Goal: Check status: Check status

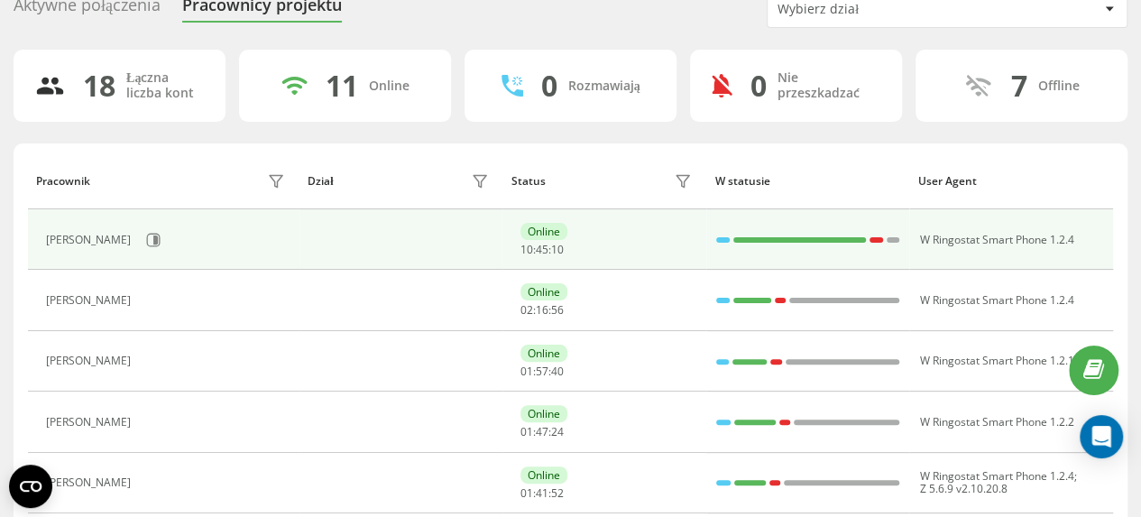
scroll to position [180, 0]
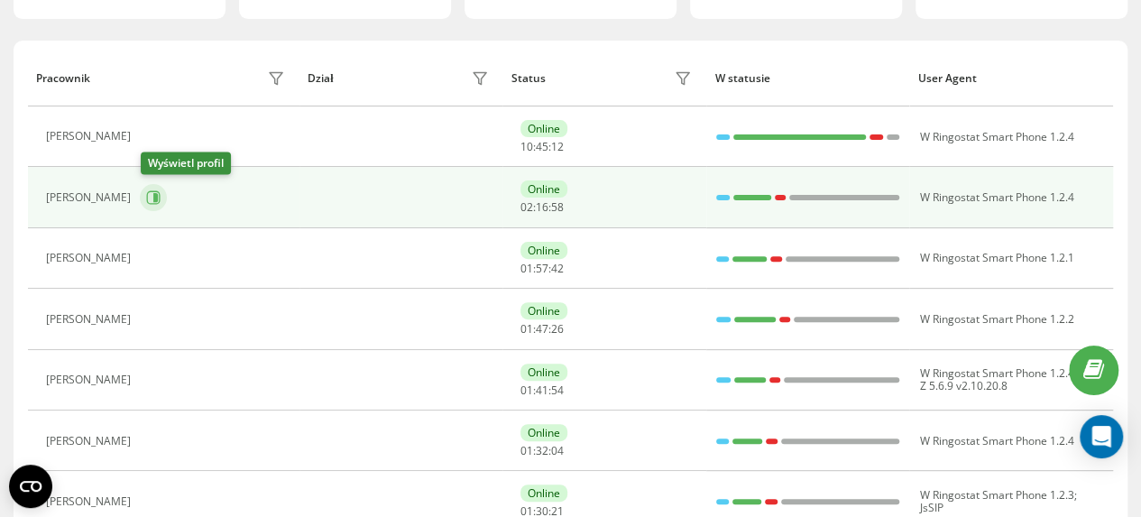
click at [157, 195] on icon at bounding box center [155, 197] width 5 height 9
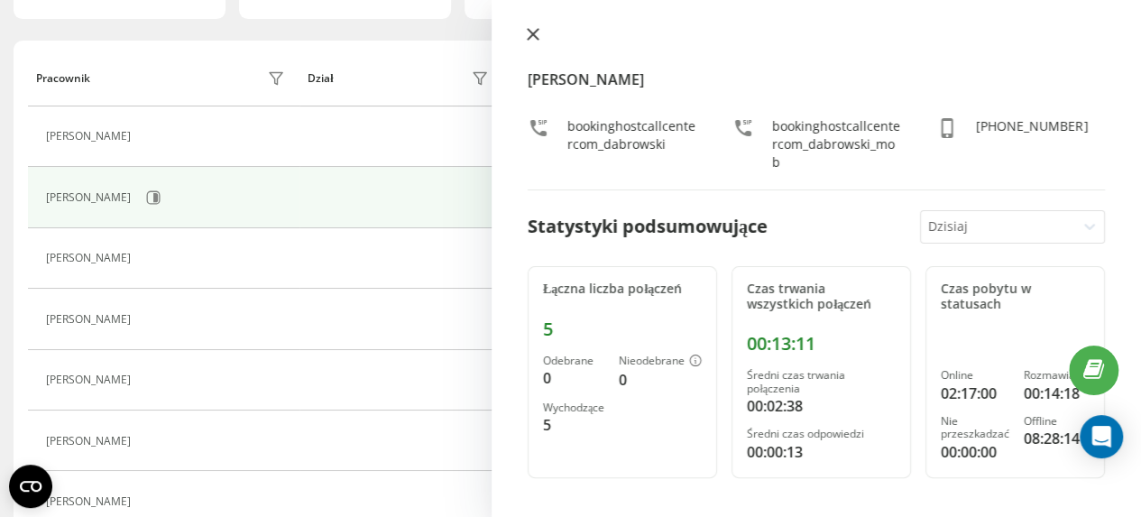
click at [534, 36] on icon at bounding box center [533, 34] width 11 height 11
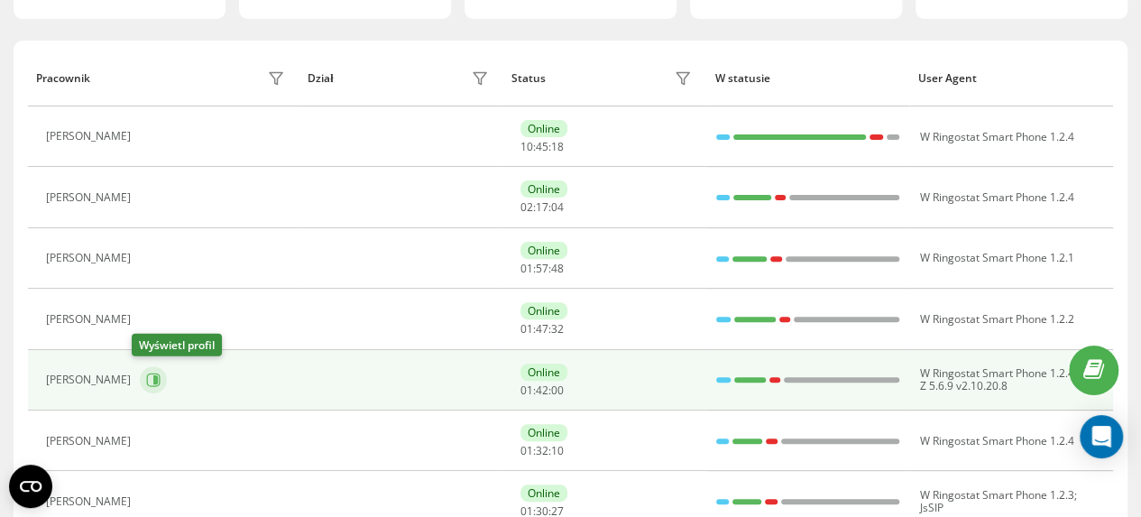
click at [153, 375] on icon at bounding box center [155, 379] width 5 height 9
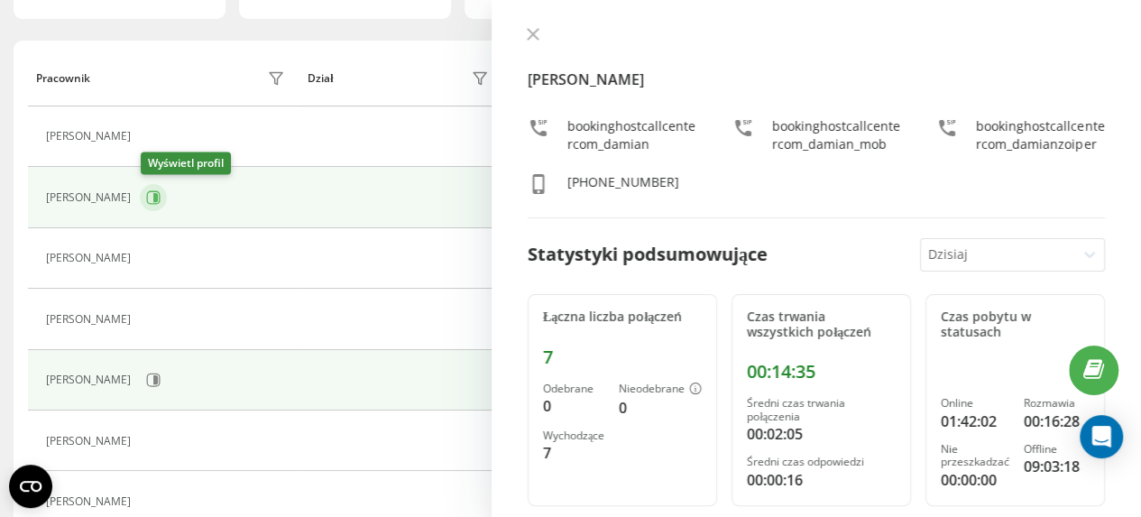
click at [159, 192] on icon at bounding box center [153, 197] width 14 height 14
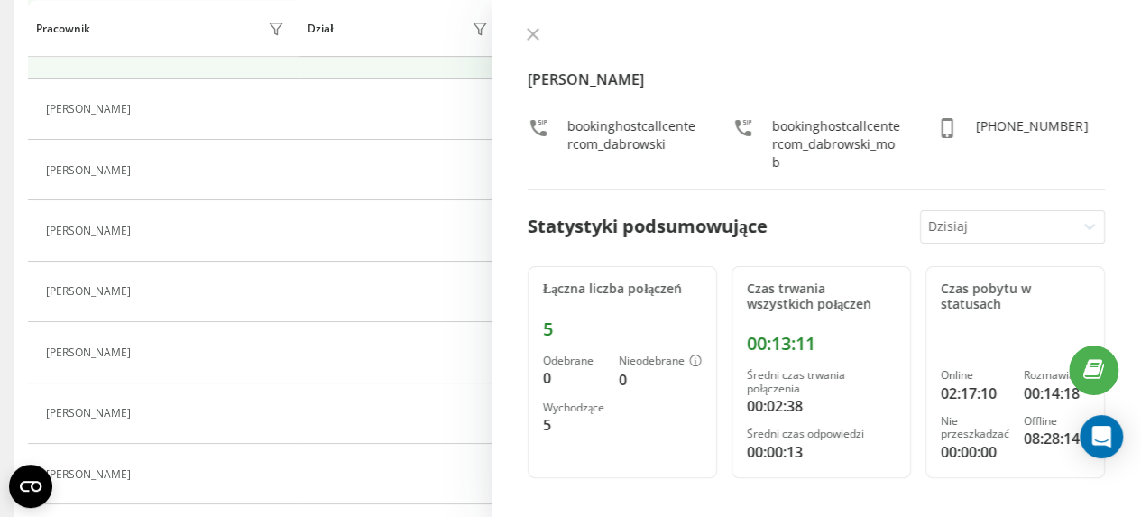
scroll to position [541, 0]
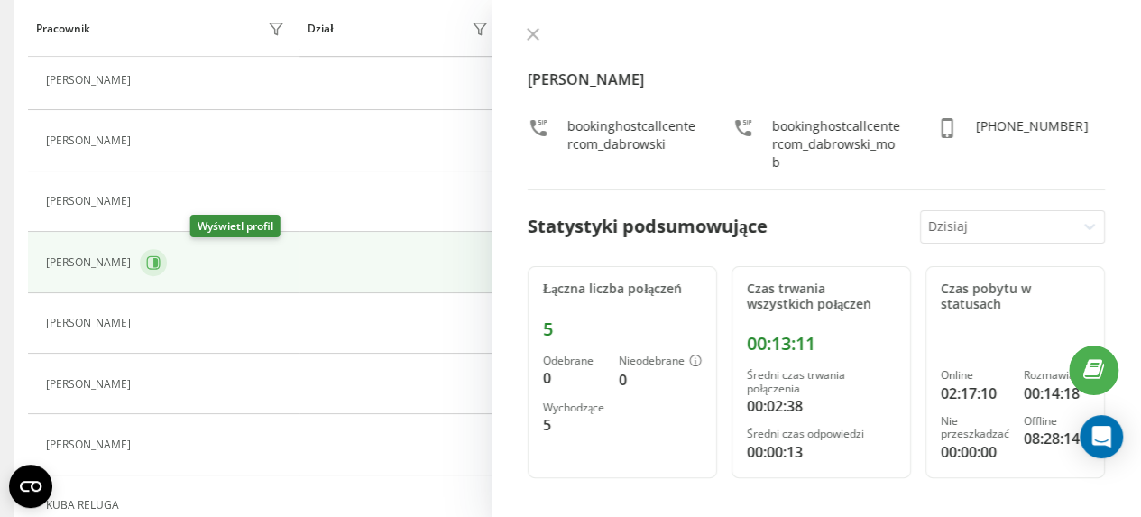
click at [158, 258] on icon at bounding box center [155, 262] width 5 height 9
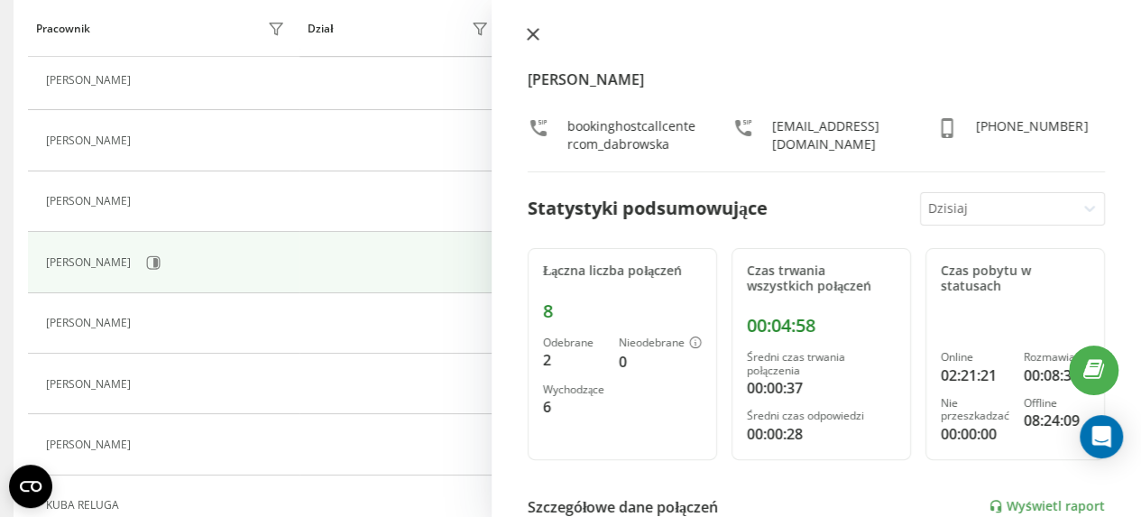
click at [532, 32] on icon at bounding box center [533, 34] width 13 height 13
